Goal: Task Accomplishment & Management: Complete application form

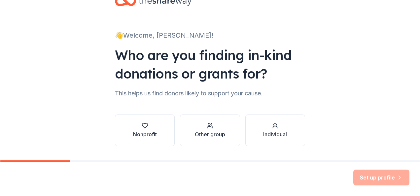
scroll to position [33, 0]
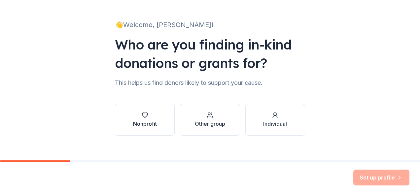
click at [146, 110] on button "Nonprofit" at bounding box center [145, 120] width 60 height 32
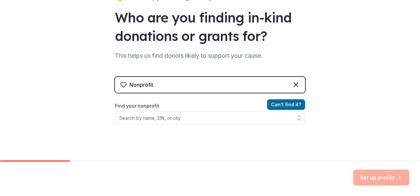
scroll to position [99, 0]
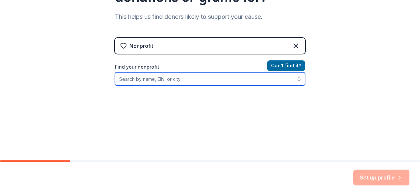
click at [155, 82] on input "Find your nonprofit" at bounding box center [210, 78] width 190 height 13
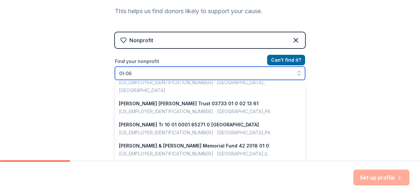
scroll to position [0, 0]
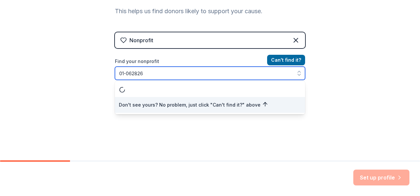
type input "01-0628266"
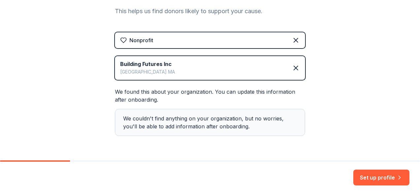
scroll to position [125, 0]
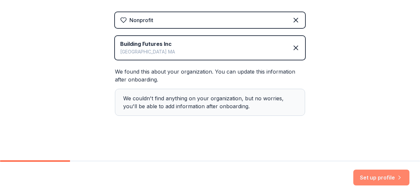
click at [382, 184] on button "Set up profile" at bounding box center [381, 178] width 56 height 16
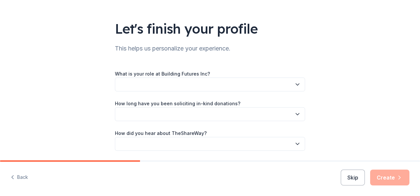
scroll to position [55, 0]
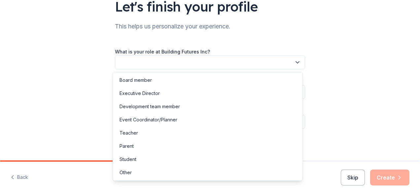
click at [126, 63] on button "button" at bounding box center [210, 62] width 190 height 14
click at [139, 168] on div "Other" at bounding box center [207, 172] width 187 height 13
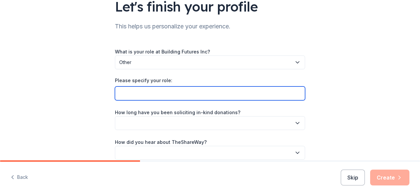
click at [139, 91] on input "Please specify your role:" at bounding box center [210, 93] width 190 height 14
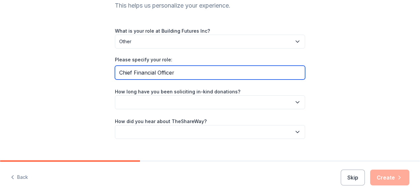
scroll to position [86, 0]
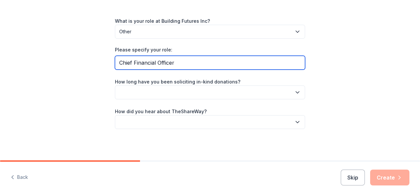
type input "Chief Financial Officer"
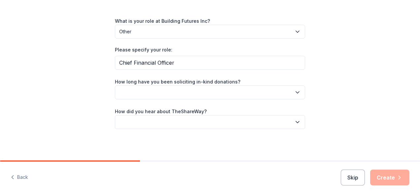
click at [131, 95] on button "button" at bounding box center [210, 92] width 190 height 14
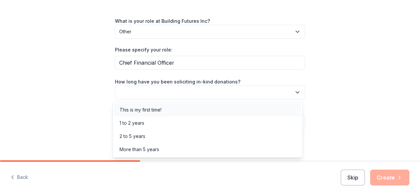
click at [138, 105] on div "This is my first time!" at bounding box center [207, 109] width 187 height 13
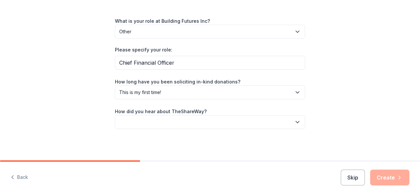
click at [139, 122] on button "button" at bounding box center [210, 122] width 190 height 14
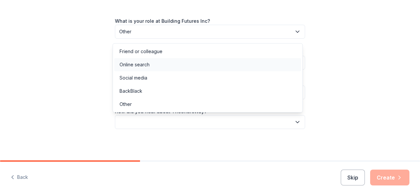
click at [136, 58] on div "Online search" at bounding box center [207, 64] width 187 height 13
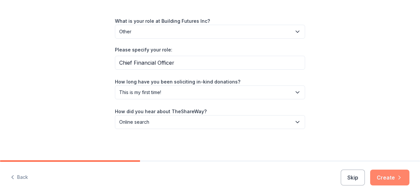
click at [387, 178] on button "Create" at bounding box center [389, 178] width 39 height 16
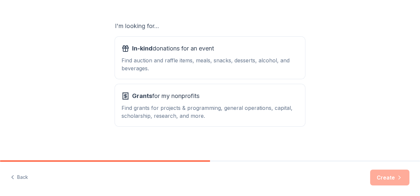
scroll to position [106, 0]
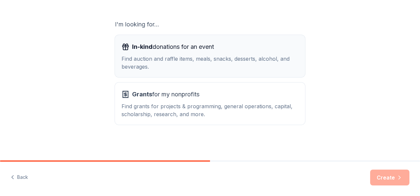
click at [138, 61] on div "Find auction and raffle items, meals, snacks, desserts, alcohol, and beverages." at bounding box center [209, 63] width 177 height 16
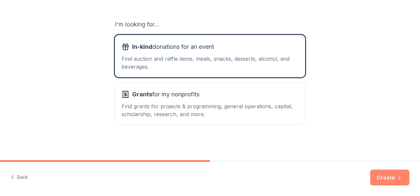
click at [376, 182] on button "Create" at bounding box center [389, 178] width 39 height 16
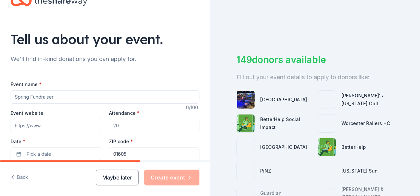
scroll to position [33, 0]
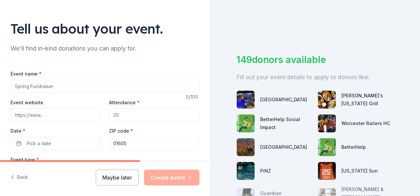
click at [42, 89] on input "Event name *" at bounding box center [105, 86] width 189 height 13
type input "Holiday Happenings"
click at [48, 115] on input "Event website" at bounding box center [56, 114] width 90 height 13
type input "bfi.org"
click at [134, 113] on input "Attendance *" at bounding box center [154, 114] width 90 height 13
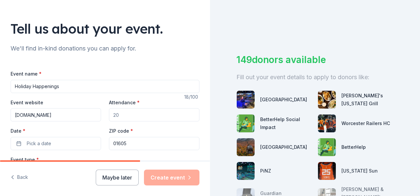
click at [134, 113] on input "Attendance *" at bounding box center [154, 114] width 90 height 13
click at [122, 115] on input "Attendance *" at bounding box center [154, 114] width 90 height 13
click at [117, 115] on input "Attendance *" at bounding box center [154, 114] width 90 height 13
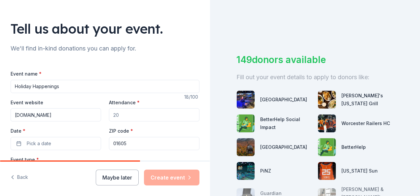
click at [115, 115] on input "Attendance *" at bounding box center [154, 114] width 90 height 13
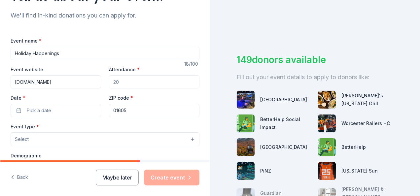
click at [115, 80] on input "Attendance *" at bounding box center [154, 81] width 90 height 13
type input "5"
type input "900"
click at [57, 108] on button "Pick a date" at bounding box center [56, 110] width 90 height 13
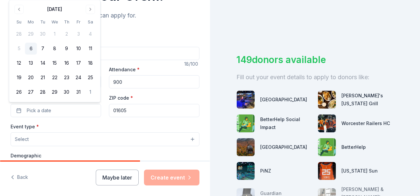
click at [91, 14] on div "October 2025 Su Mo Tu We Th Fr Sa 28 29 30 1 2 3 4 5 6 7 8 9 10 11 12 13 14 15 …" at bounding box center [54, 51] width 83 height 94
click at [91, 9] on button "Go to next month" at bounding box center [90, 9] width 9 height 9
click at [32, 32] on button "3" at bounding box center [31, 34] width 12 height 12
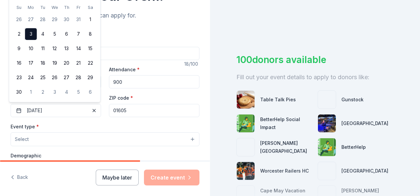
click at [125, 125] on div "Event type * Select" at bounding box center [105, 134] width 189 height 24
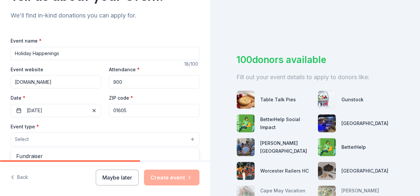
click at [67, 137] on button "Select" at bounding box center [105, 139] width 189 height 14
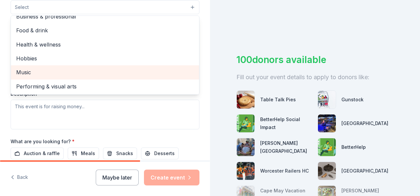
scroll to position [0, 0]
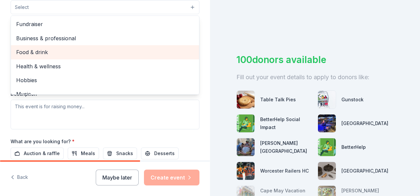
click at [46, 55] on span "Food & drink" at bounding box center [105, 52] width 178 height 9
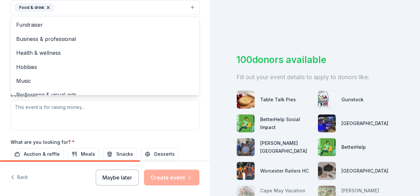
click at [0, 31] on html "Tell us about your event. We'll find in-kind donations you can apply for. Event…" at bounding box center [210, 98] width 420 height 196
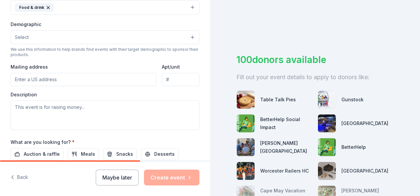
click at [28, 80] on input "Mailing address" at bounding box center [84, 79] width 146 height 13
type input "630 Plantation St, Worcester, MA 01605, USA"
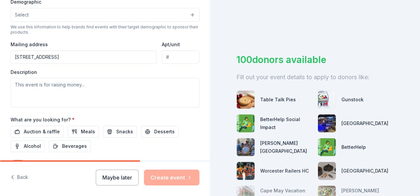
scroll to position [231, 0]
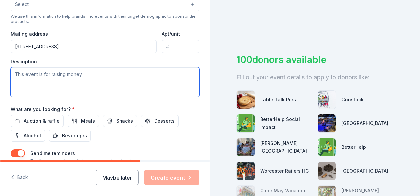
click at [80, 83] on textarea at bounding box center [105, 82] width 189 height 30
paste textarea "Serving nearly 900 individuals in 2024, the Annual Holiday Meal Program provide…"
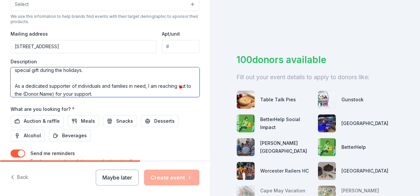
scroll to position [70, 0]
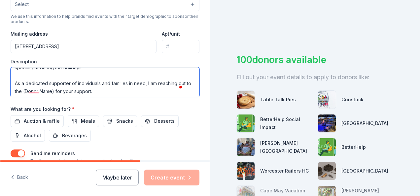
drag, startPoint x: 69, startPoint y: 93, endPoint x: 22, endPoint y: 89, distance: 46.7
click at [22, 89] on textarea "Serving nearly 900 individuals in 2024, the Annual Holiday Meal Program provide…" at bounding box center [105, 82] width 189 height 30
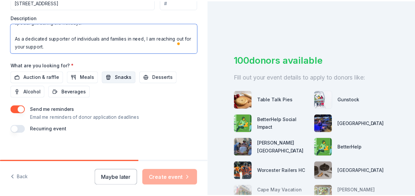
scroll to position [278, 0]
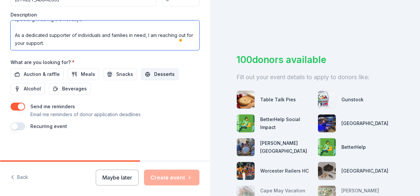
type textarea "Serving nearly 900 individuals in 2024, the Annual Holiday Meal Program provide…"
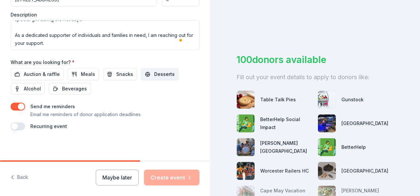
click at [149, 71] on button "Desserts" at bounding box center [160, 74] width 38 height 12
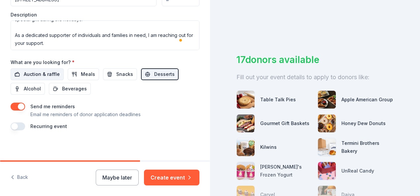
click at [52, 74] on span "Auction & raffle" at bounding box center [42, 74] width 36 height 8
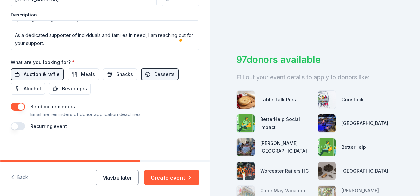
click at [31, 76] on span "Auction & raffle" at bounding box center [42, 74] width 36 height 8
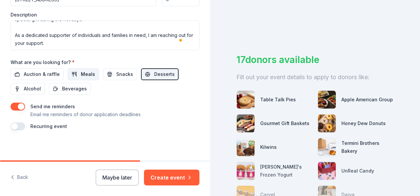
click at [89, 70] on span "Meals" at bounding box center [88, 74] width 14 height 8
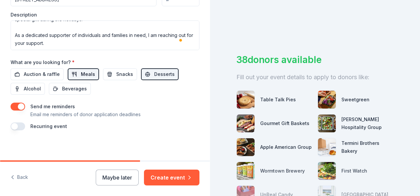
click at [87, 73] on span "Meals" at bounding box center [88, 74] width 14 height 8
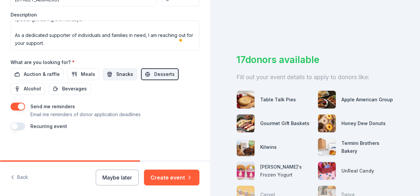
click at [119, 70] on span "Snacks" at bounding box center [124, 74] width 17 height 8
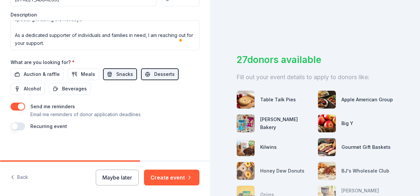
click at [17, 104] on button "button" at bounding box center [18, 107] width 15 height 8
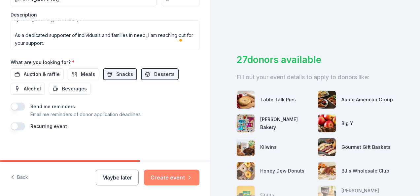
click at [157, 175] on button "Create event" at bounding box center [171, 178] width 55 height 16
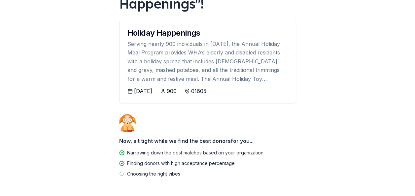
scroll to position [91, 0]
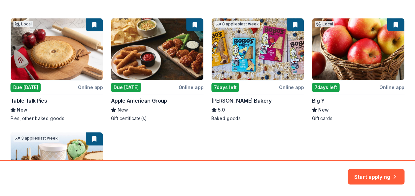
scroll to position [132, 0]
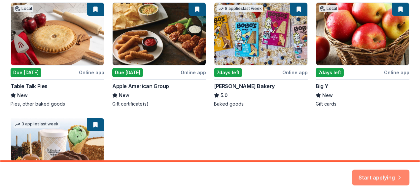
click at [361, 174] on button "Start applying" at bounding box center [380, 174] width 57 height 16
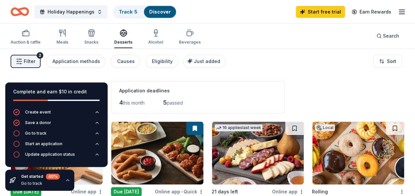
click at [232, 64] on div "Filter 2 Application methods Causes Eligibility Just added Sort" at bounding box center [207, 61] width 415 height 26
click at [395, 35] on span "Search" at bounding box center [391, 36] width 16 height 8
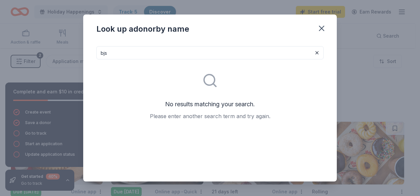
drag, startPoint x: 121, startPoint y: 49, endPoint x: 72, endPoint y: 39, distance: 50.2
click at [72, 39] on div "Look up a donor by name bjs No results matching your search. Please enter anoth…" at bounding box center [210, 98] width 420 height 196
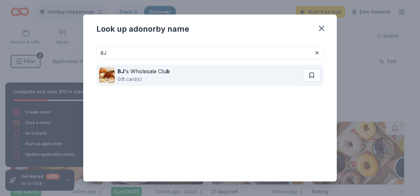
type input "BJ"
click at [114, 71] on img at bounding box center [107, 75] width 16 height 16
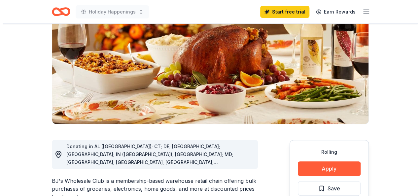
scroll to position [99, 0]
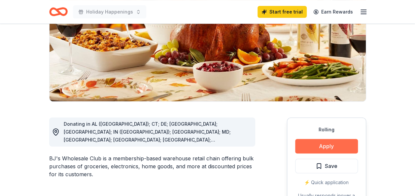
click at [330, 140] on button "Apply" at bounding box center [326, 146] width 63 height 15
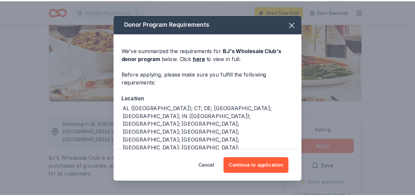
scroll to position [5, 0]
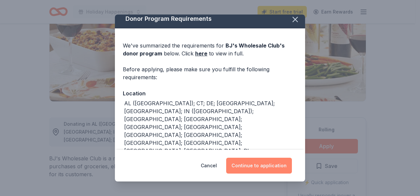
click at [254, 167] on button "Continue to application" at bounding box center [259, 166] width 66 height 16
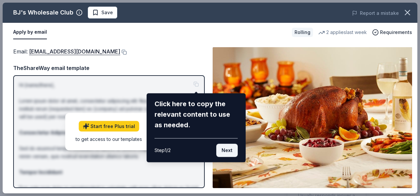
click at [224, 148] on button "Next" at bounding box center [226, 150] width 21 height 13
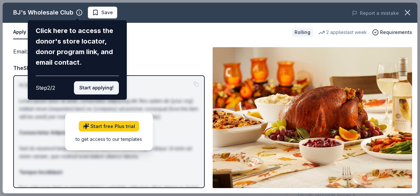
click at [83, 90] on button "Start applying!" at bounding box center [96, 87] width 45 height 13
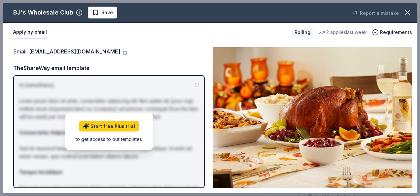
click at [120, 51] on button at bounding box center [123, 52] width 7 height 5
click at [27, 34] on button "Apply by email" at bounding box center [30, 32] width 34 height 14
click at [393, 32] on span "Requirements" at bounding box center [396, 32] width 32 height 8
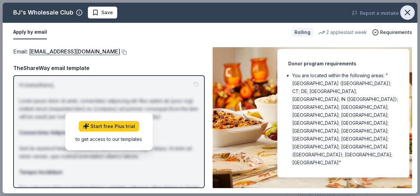
click at [407, 9] on icon "button" at bounding box center [407, 12] width 9 height 9
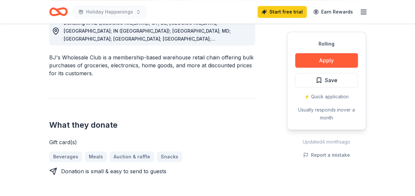
scroll to position [198, 0]
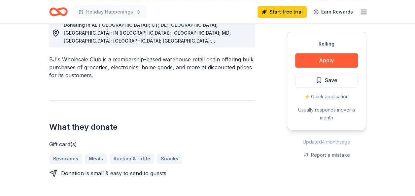
click at [320, 96] on div "⚡️ Quick application" at bounding box center [326, 97] width 63 height 8
click at [304, 95] on div "⚡️ Quick application" at bounding box center [326, 97] width 63 height 8
click at [192, 122] on h2 "What they donate" at bounding box center [152, 127] width 206 height 11
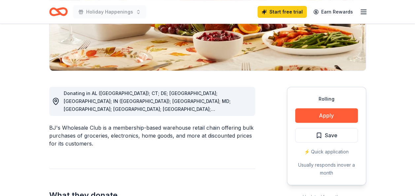
scroll to position [132, 0]
